Goal: Transaction & Acquisition: Purchase product/service

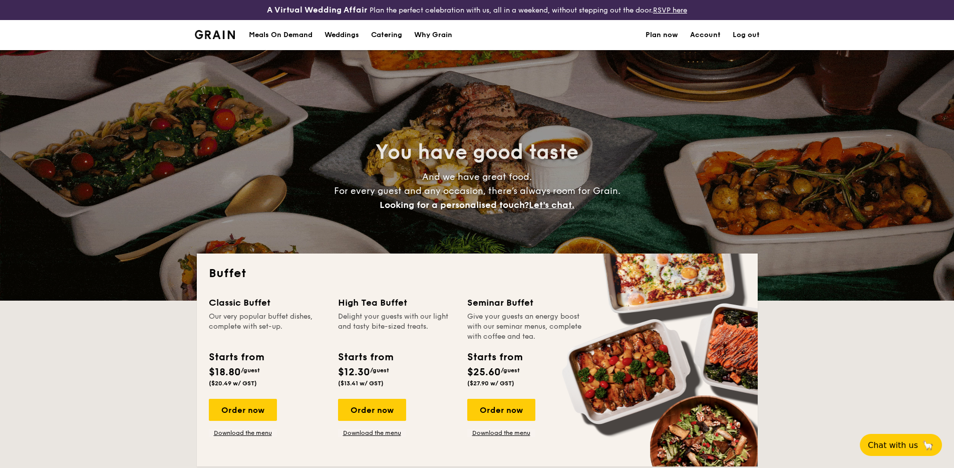
select select
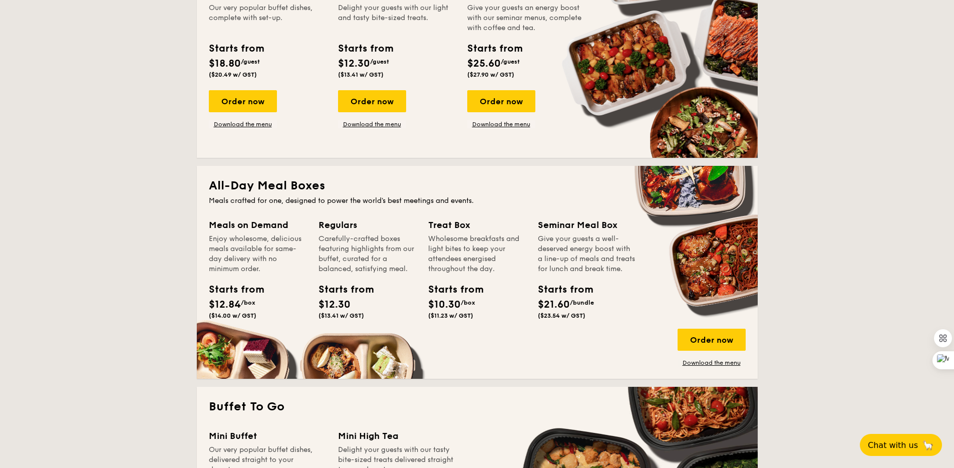
scroll to position [436, 0]
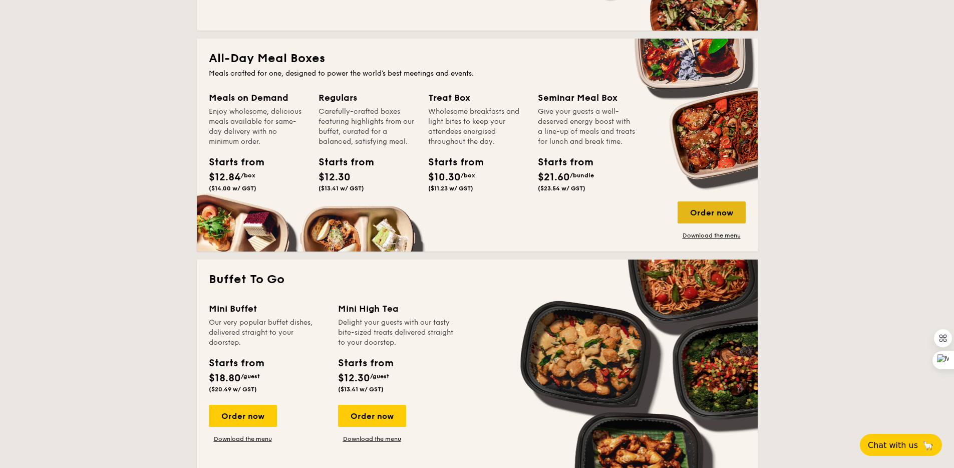
click at [705, 217] on div "Order now" at bounding box center [711, 212] width 68 height 22
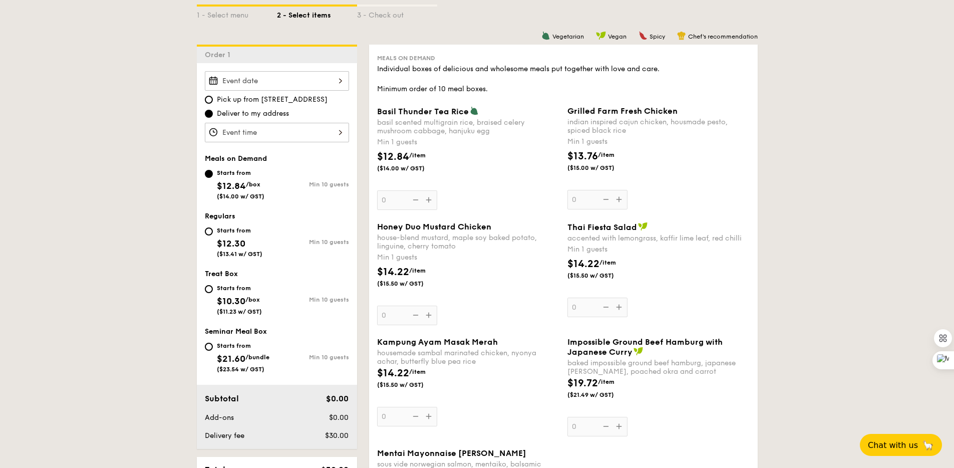
scroll to position [362, 0]
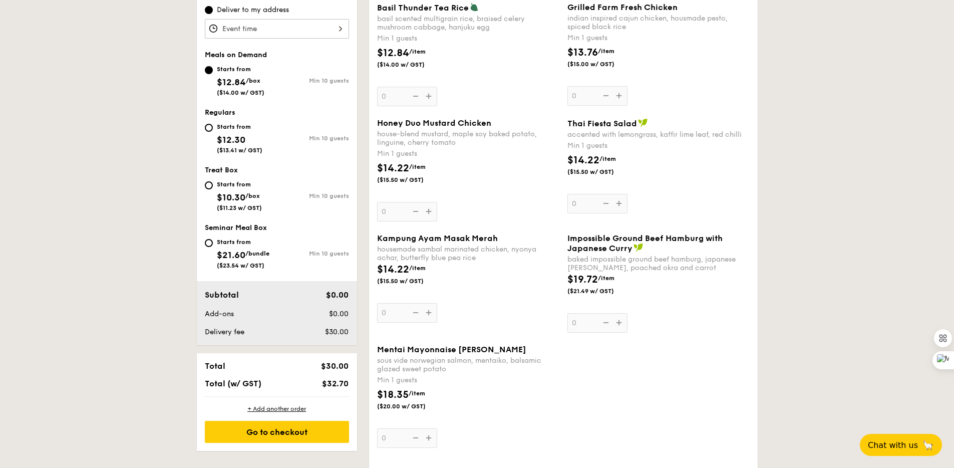
click at [243, 133] on div "Starts from $12.30 ($13.41 w/ GST)" at bounding box center [240, 137] width 46 height 33
click at [213, 132] on input "Starts from $12.30 ($13.41 w/ GST) Min 10 guests" at bounding box center [209, 128] width 8 height 8
radio input "true"
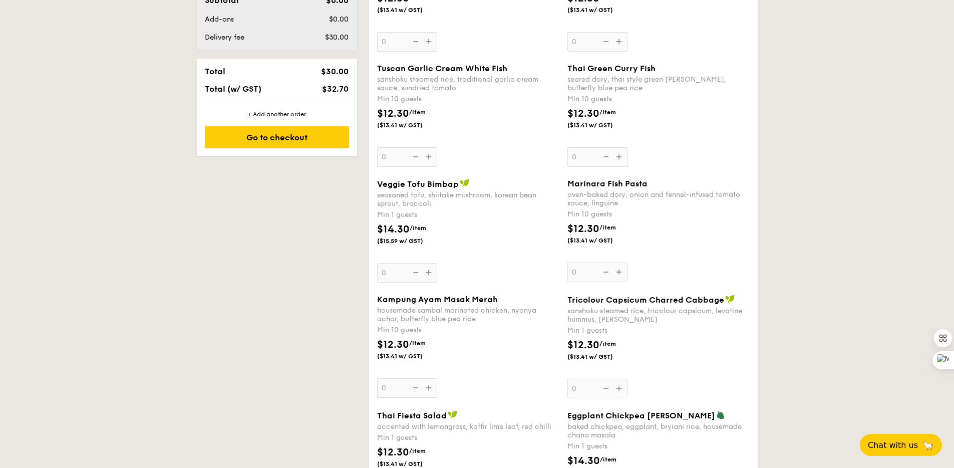
scroll to position [655, 0]
